Goal: Task Accomplishment & Management: Manage account settings

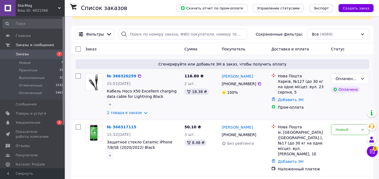
scroll to position [60, 0]
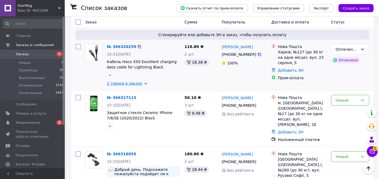
click at [122, 81] on link "2 товара в заказе" at bounding box center [124, 83] width 35 height 4
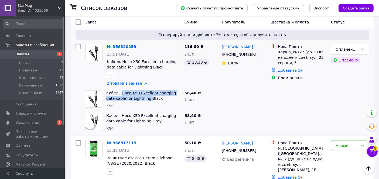
drag, startPoint x: 119, startPoint y: 89, endPoint x: 137, endPoint y: 100, distance: 21.3
click at [139, 98] on div "Кабель Hoco X50 Excellent charging data cable for Lightning Black X50" at bounding box center [143, 99] width 78 height 23
copy link "Hoco X50 Excellent charging data cable for Lightning"
click at [357, 49] on div "Оплаченный" at bounding box center [346, 49] width 23 height 6
click at [344, 60] on li "Принят" at bounding box center [350, 61] width 38 height 10
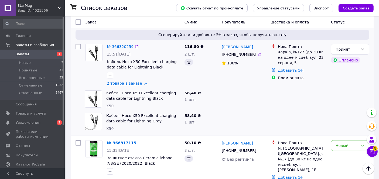
click at [120, 84] on link "2 товара в заказе" at bounding box center [124, 83] width 35 height 4
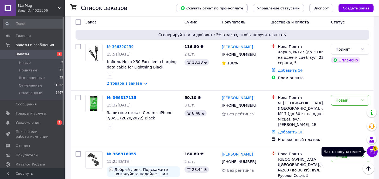
click at [372, 150] on icon at bounding box center [371, 151] width 5 height 5
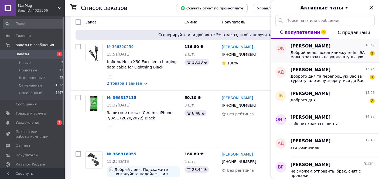
click at [324, 54] on span "Добрий день. чохол книжку redmi 9A можно заказать на укрпошту дякую" at bounding box center [328, 54] width 77 height 9
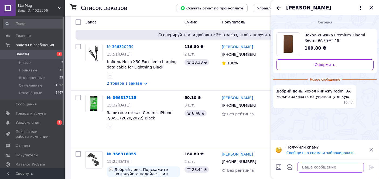
click at [317, 165] on textarea at bounding box center [330, 167] width 66 height 11
type textarea "p"
type textarea "заказывайте"
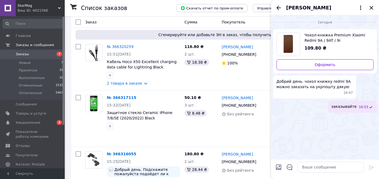
click at [279, 8] on icon "Назад" at bounding box center [278, 8] width 6 height 6
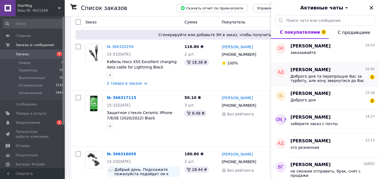
click at [312, 75] on span "Доброго дня та перепрошую Вас за турботу, але хочу звернутися до Вас з таким пи…" at bounding box center [328, 78] width 77 height 9
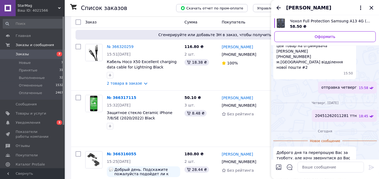
scroll to position [25, 0]
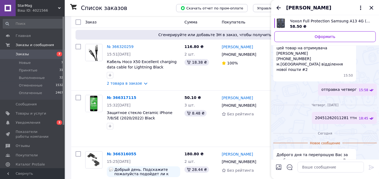
click at [278, 6] on icon "Назад" at bounding box center [278, 8] width 4 height 4
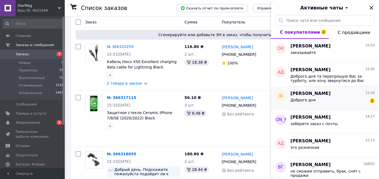
click at [322, 100] on div "Доброго дня 2" at bounding box center [332, 101] width 84 height 9
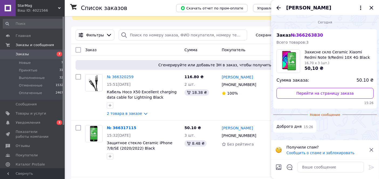
scroll to position [60, 0]
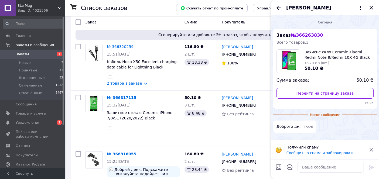
click at [369, 150] on icon at bounding box center [371, 150] width 6 height 6
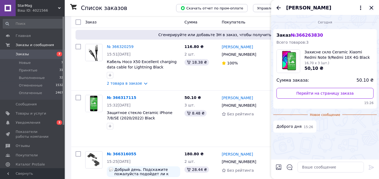
click at [372, 6] on icon "Закрыть" at bounding box center [371, 8] width 6 height 6
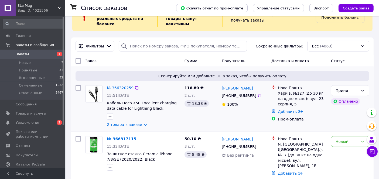
scroll to position [30, 0]
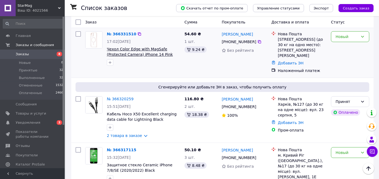
scroll to position [30, 0]
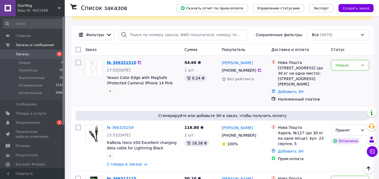
click at [122, 62] on link "№ 366331510" at bounding box center [121, 62] width 29 height 4
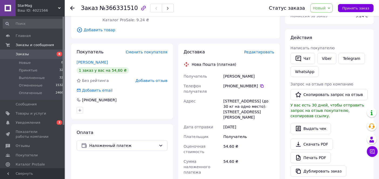
scroll to position [90, 0]
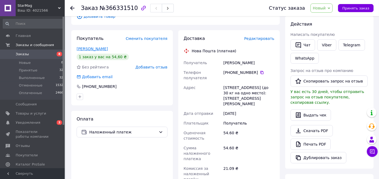
click at [91, 49] on link "Комнацька Марія" at bounding box center [92, 49] width 31 height 4
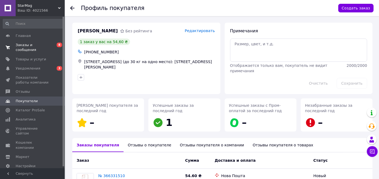
click at [42, 44] on span "Заказы и сообщения" at bounding box center [33, 48] width 34 height 10
